Goal: Task Accomplishment & Management: Use online tool/utility

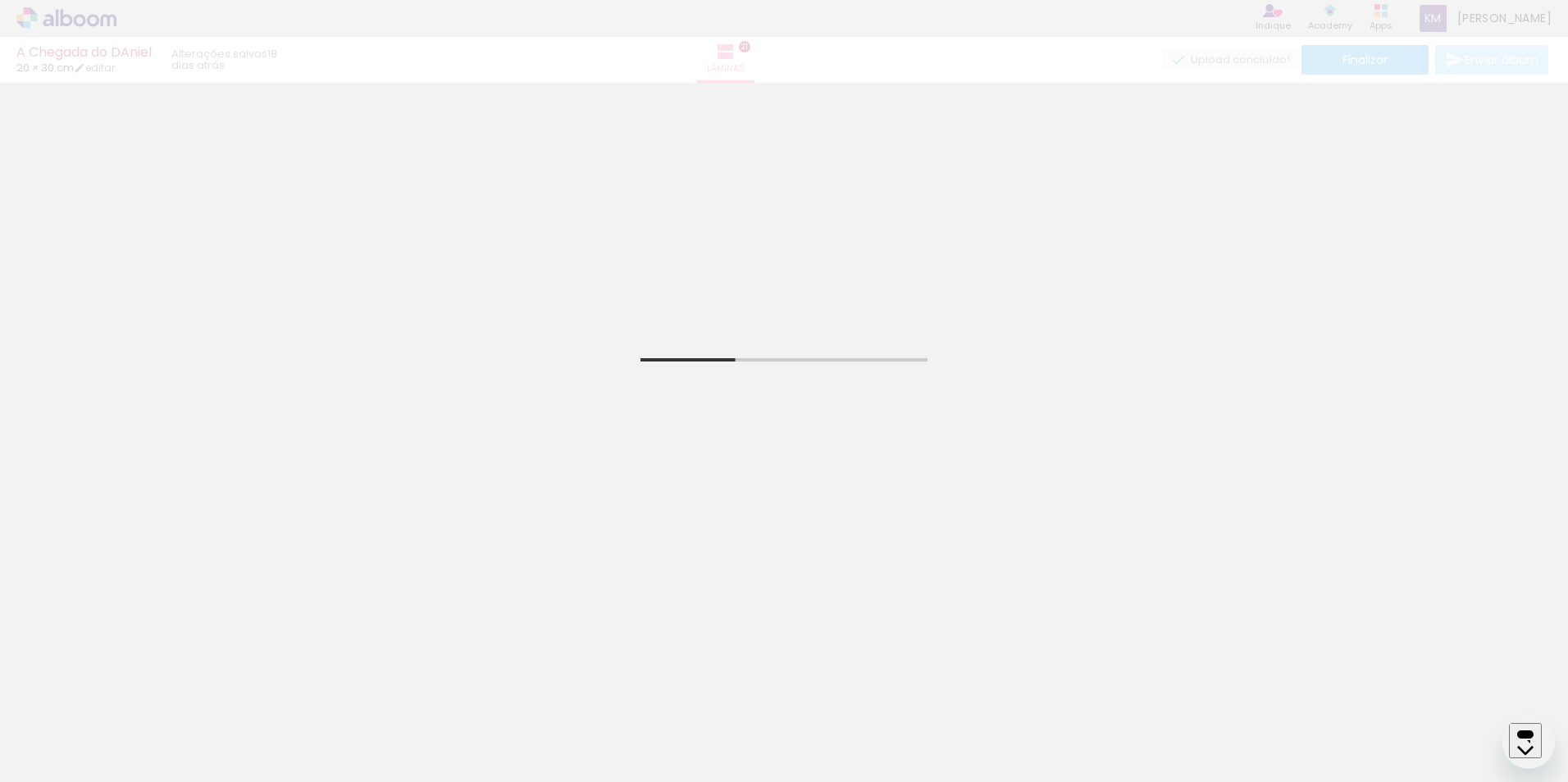
click at [454, 757] on quentale-thumb at bounding box center [440, 726] width 92 height 94
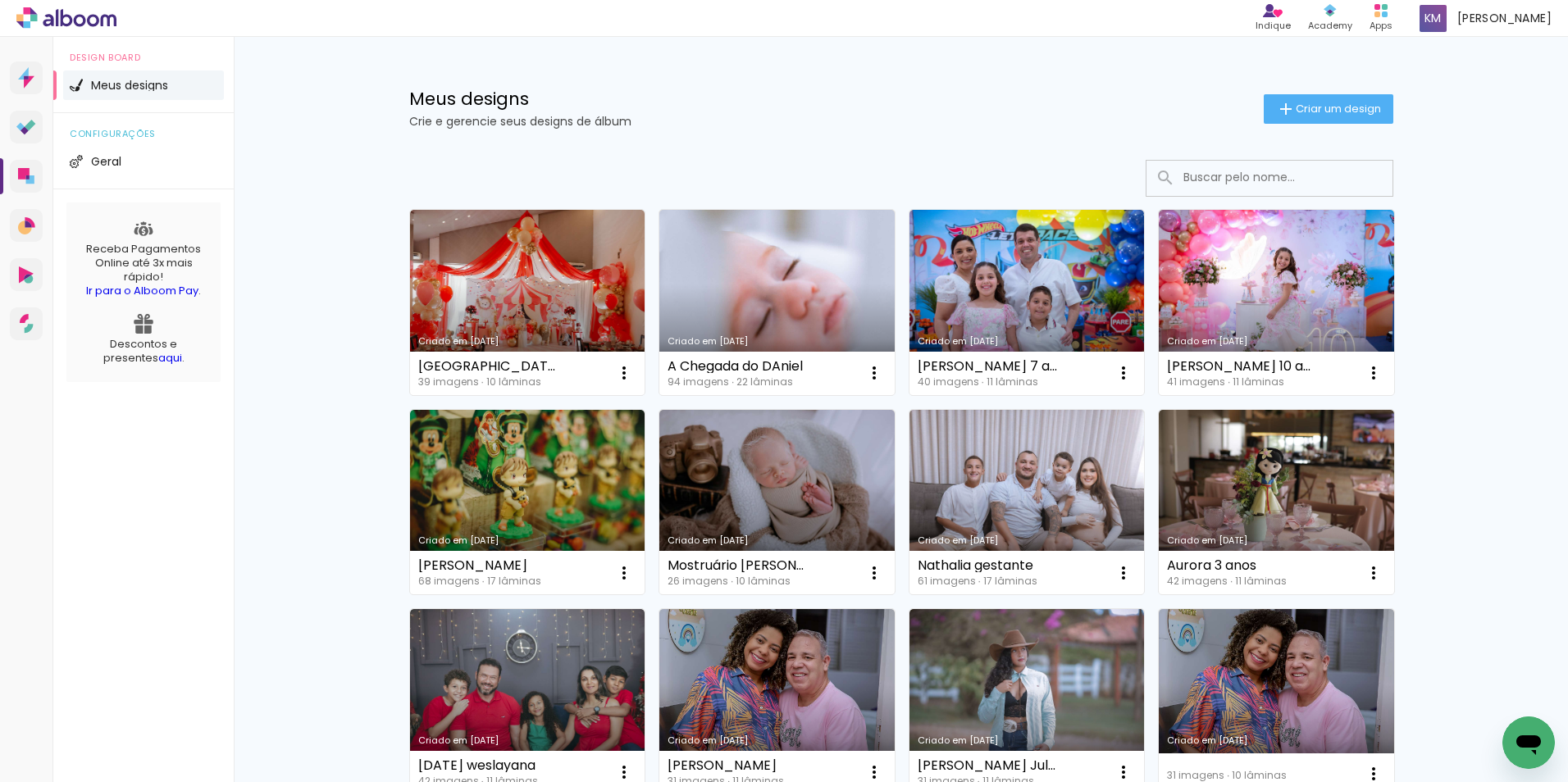
click at [867, 376] on iron-icon at bounding box center [873, 372] width 20 height 20
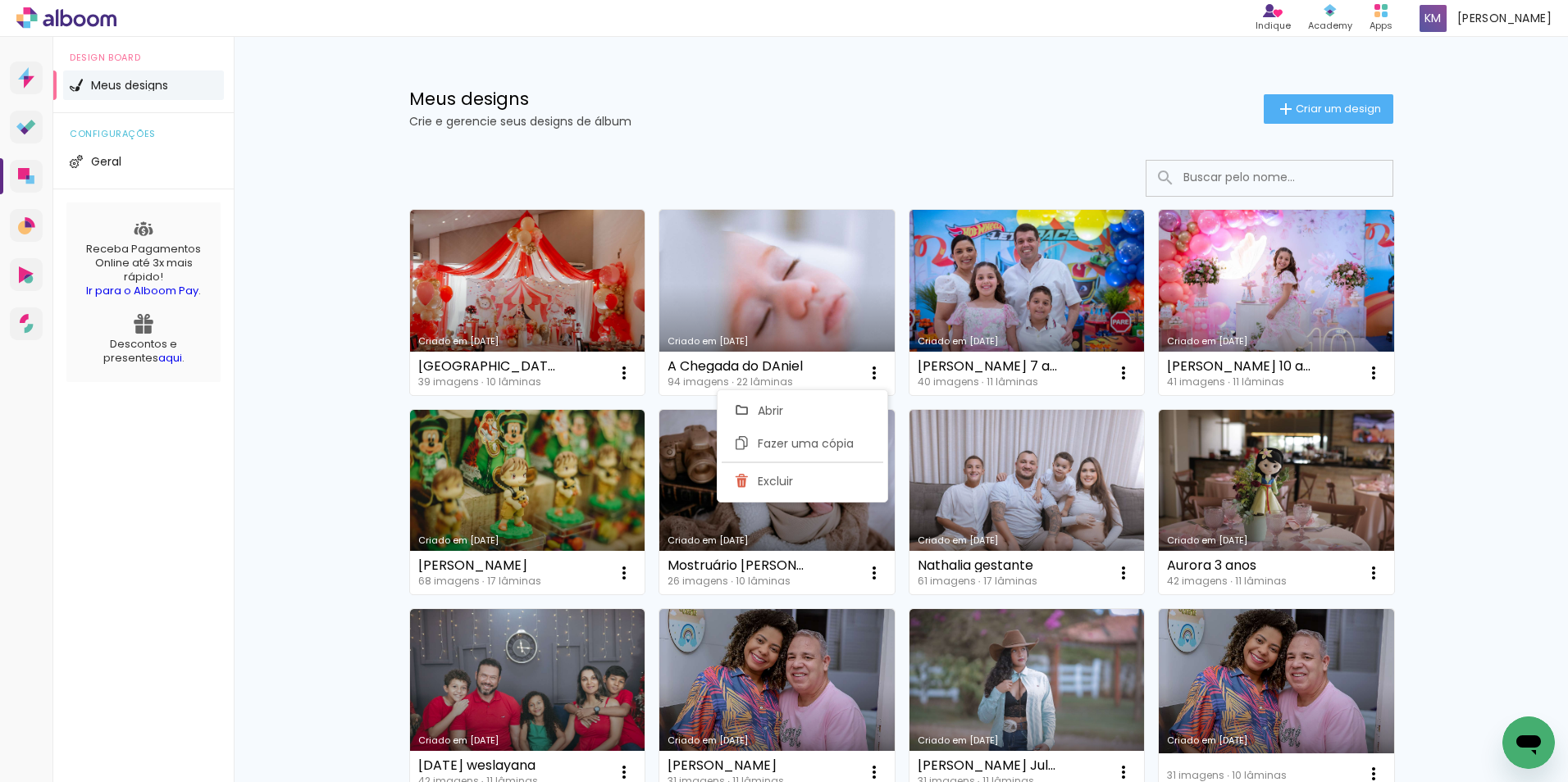
click at [765, 414] on span "Abrir" at bounding box center [770, 411] width 26 height 12
